Goal: Information Seeking & Learning: Learn about a topic

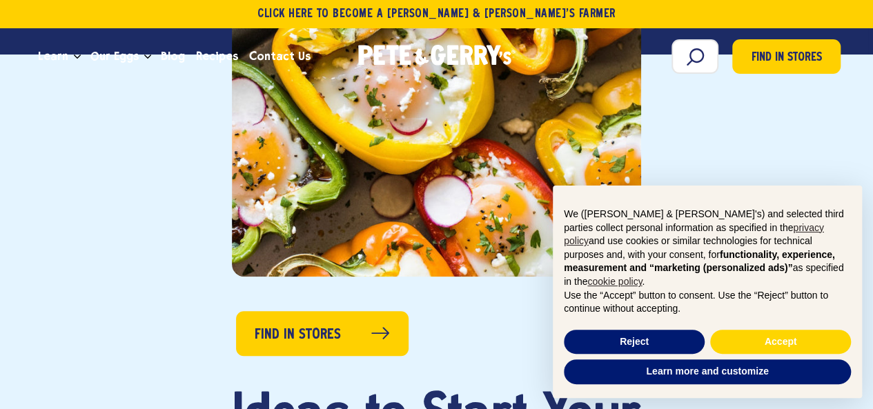
scroll to position [552, 0]
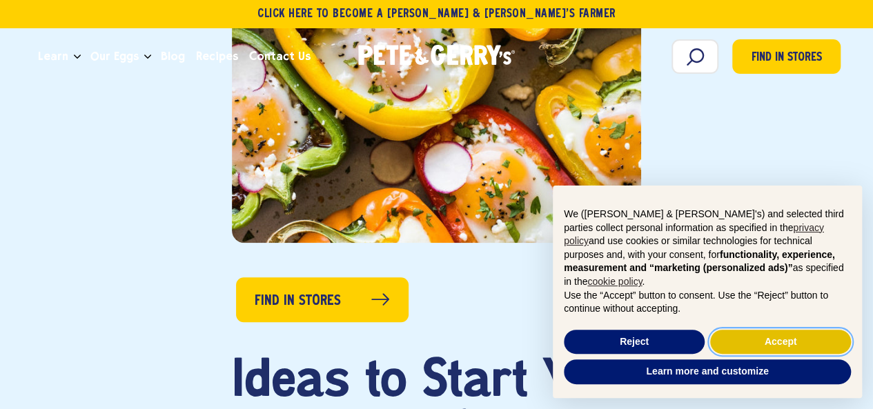
click at [783, 338] on button "Accept" at bounding box center [780, 342] width 141 height 25
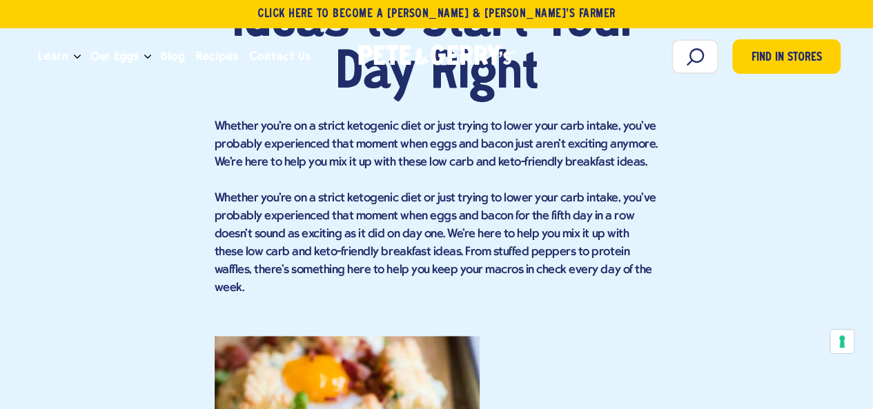
scroll to position [1035, 0]
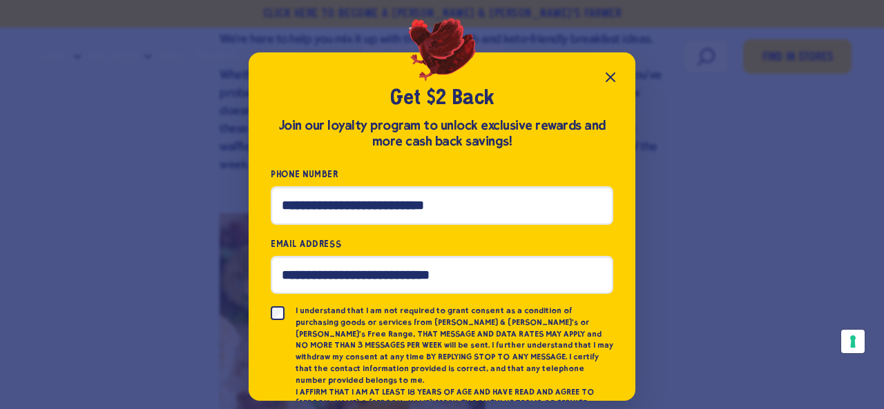
click at [612, 72] on icon "Close popup" at bounding box center [610, 77] width 17 height 17
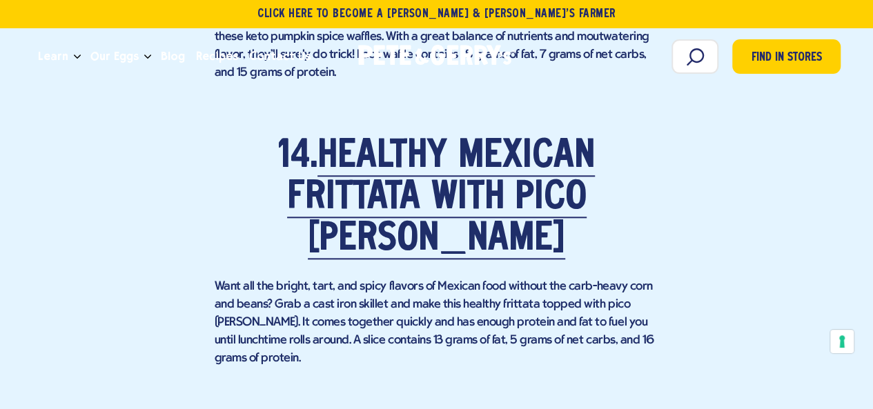
scroll to position [8560, 0]
